Goal: Transaction & Acquisition: Purchase product/service

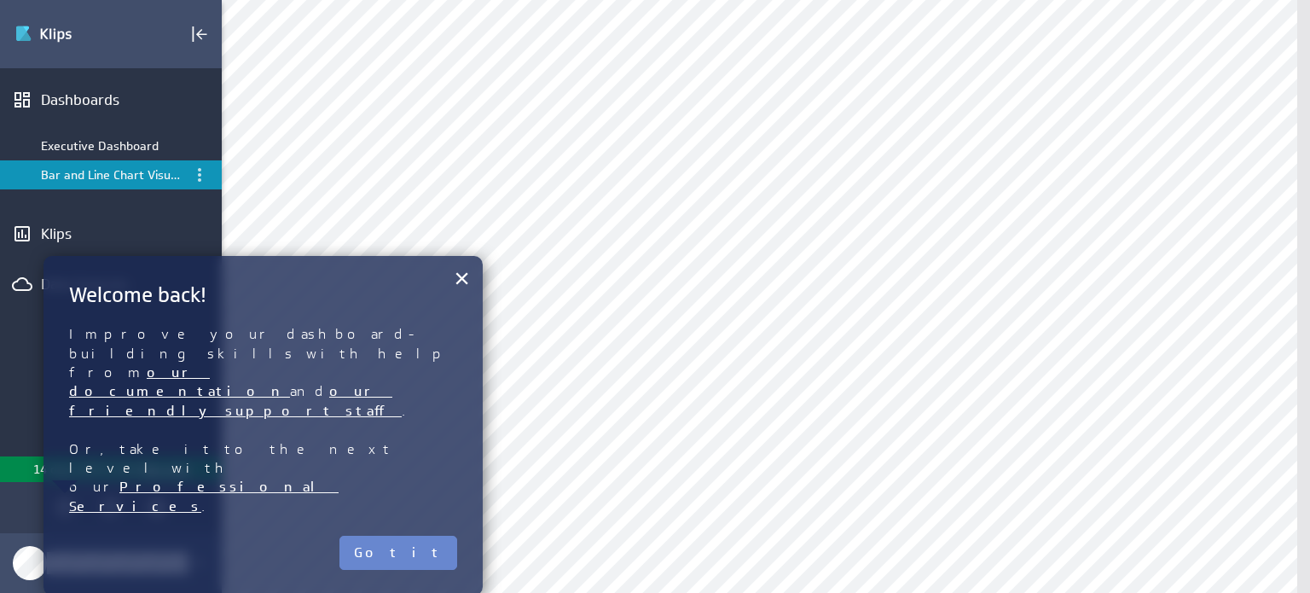
click at [434, 536] on button "Got it" at bounding box center [398, 553] width 118 height 34
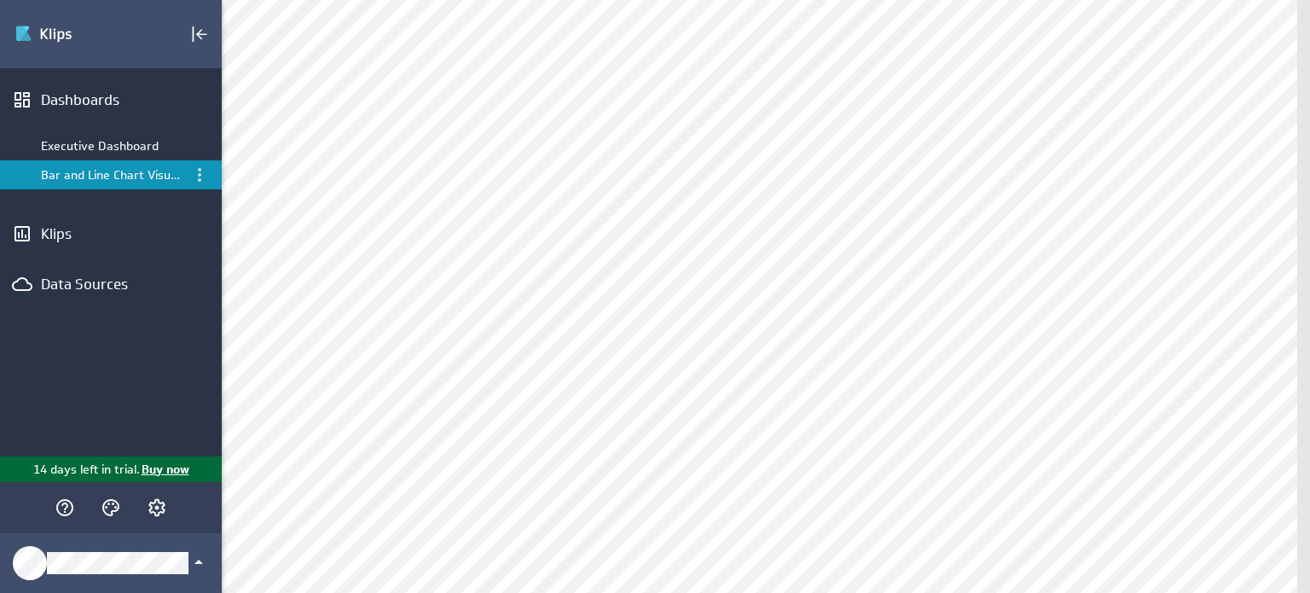
click at [177, 472] on p "Buy now" at bounding box center [164, 470] width 49 height 18
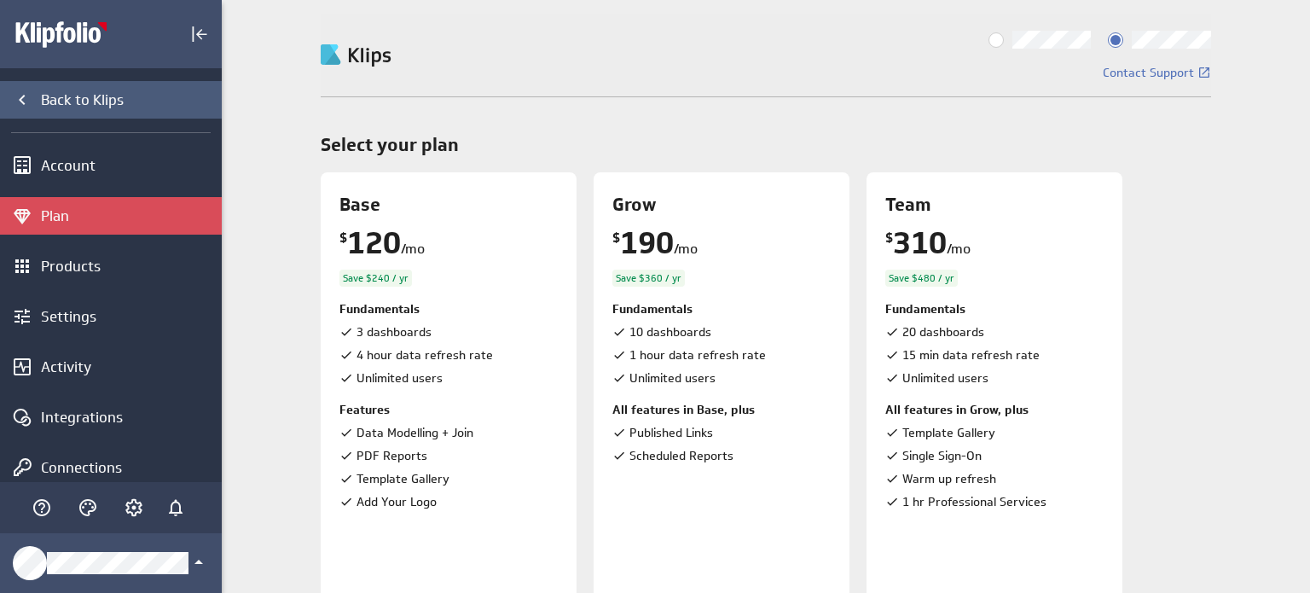
click at [85, 105] on div "Back to Klips" at bounding box center [129, 99] width 177 height 19
